Goal: Navigation & Orientation: Find specific page/section

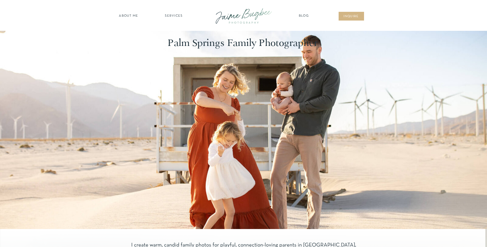
click at [173, 16] on nav "SERVICES" at bounding box center [173, 16] width 29 height 5
click at [174, 44] on nav "families" at bounding box center [173, 44] width 39 height 5
click at [250, 37] on div at bounding box center [243, 49] width 487 height 36
click at [131, 14] on nav "about ME" at bounding box center [128, 16] width 22 height 5
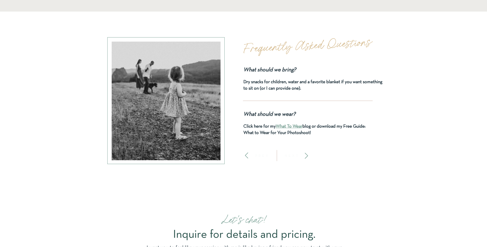
scroll to position [2129, 0]
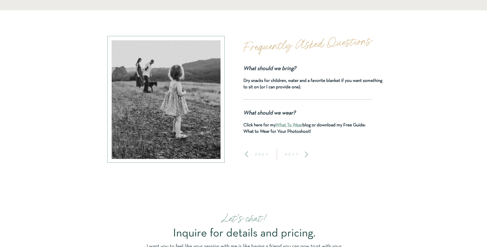
click at [305, 155] on icon at bounding box center [306, 154] width 7 height 7
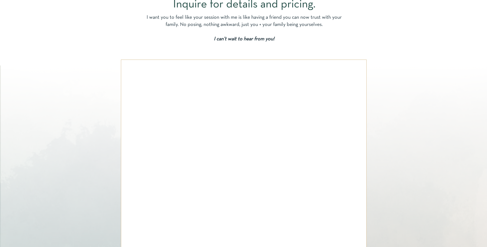
scroll to position [2360, 0]
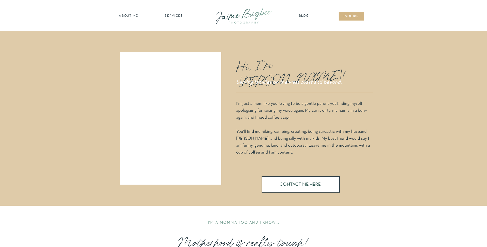
click at [176, 16] on nav "SERVICES" at bounding box center [173, 16] width 29 height 5
click at [135, 16] on nav "about ME" at bounding box center [128, 16] width 22 height 5
click at [178, 43] on nav "families" at bounding box center [173, 44] width 39 height 5
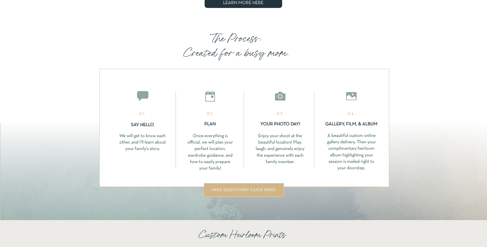
scroll to position [1000, 0]
